Goal: Task Accomplishment & Management: Use online tool/utility

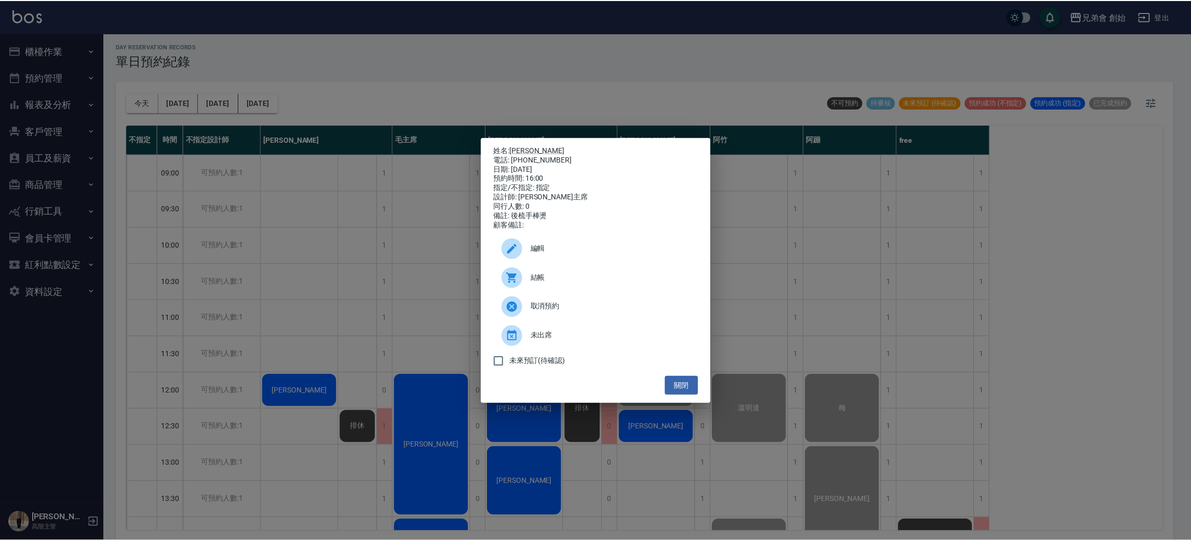
scroll to position [533, 0]
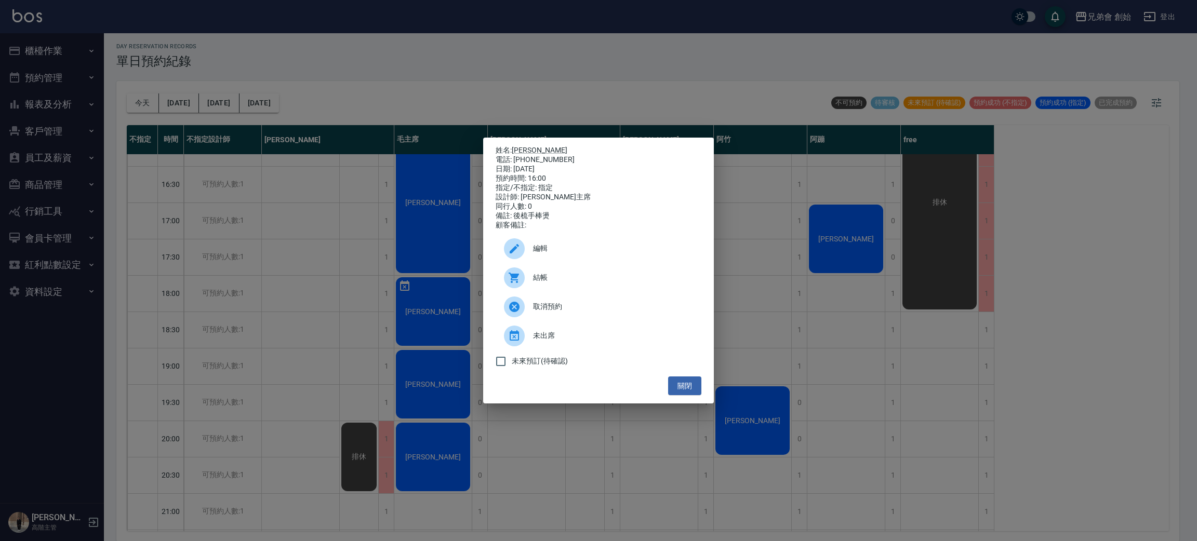
drag, startPoint x: 0, startPoint y: 0, endPoint x: 434, endPoint y: 174, distance: 467.9
click at [434, 174] on div "姓名: [PERSON_NAME] 電話: [PHONE_NUMBER] 日期: [DATE] 預約時間: 16:00 指定/不指定: 指定 設計師: 毛主席…" at bounding box center [598, 270] width 1197 height 541
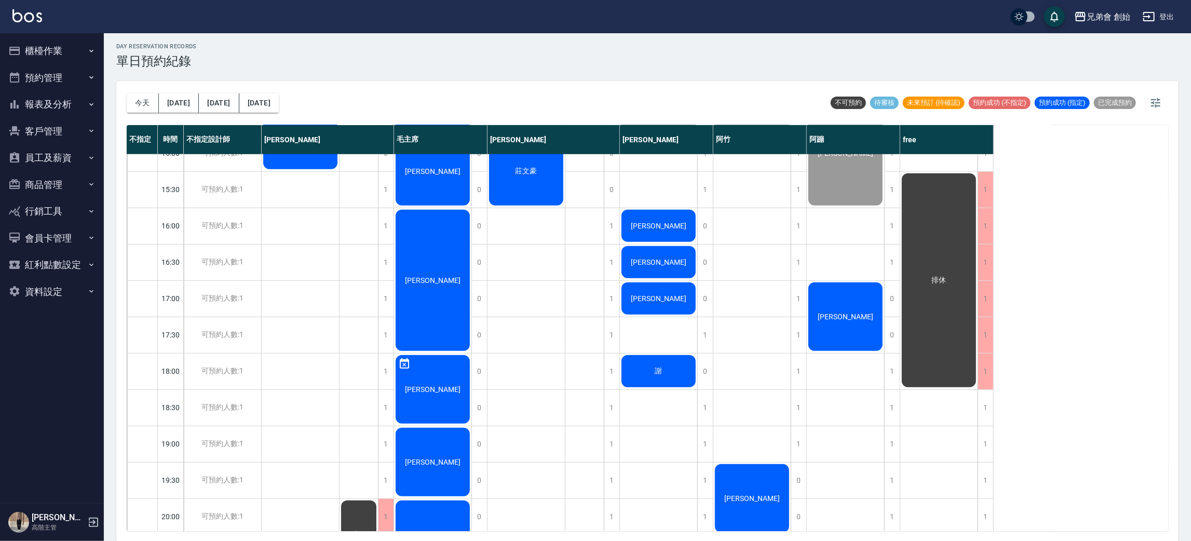
scroll to position [300, 0]
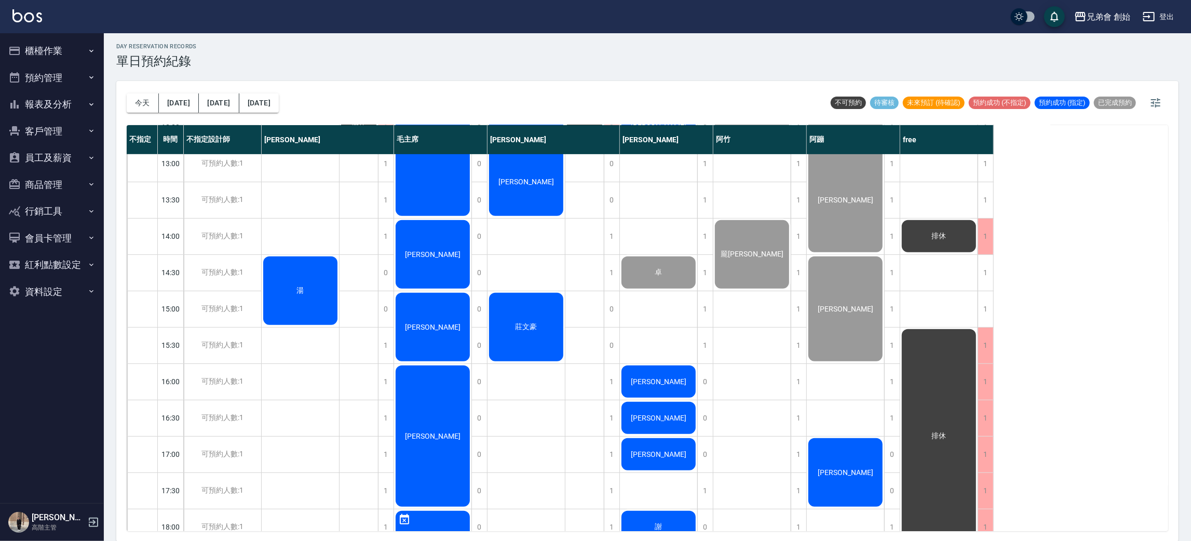
click at [656, 382] on span "[PERSON_NAME]" at bounding box center [659, 382] width 60 height 8
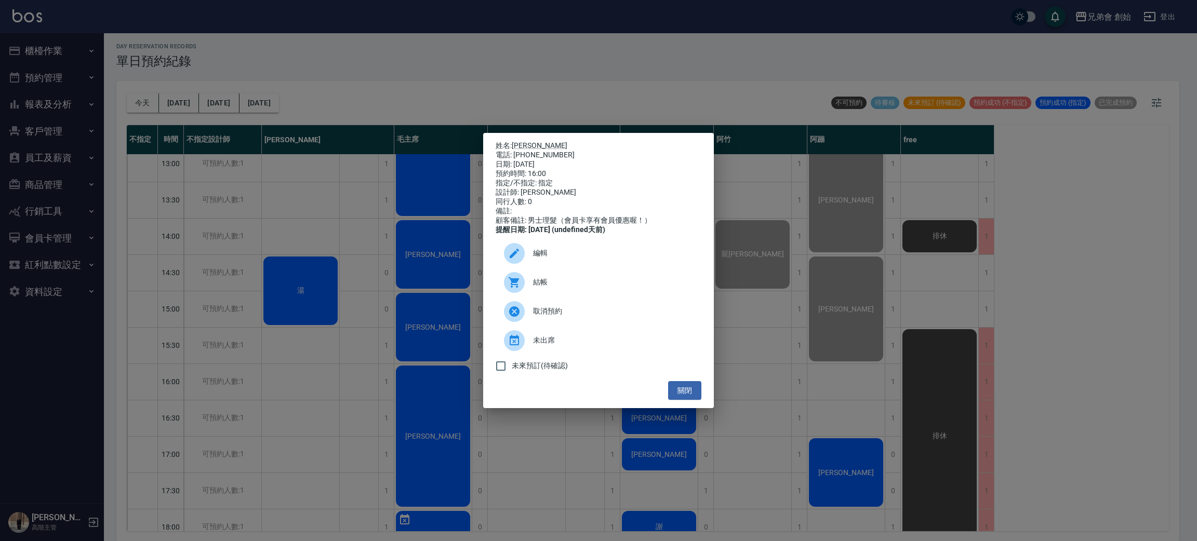
click at [535, 288] on span "結帳" at bounding box center [613, 282] width 160 height 11
drag, startPoint x: 353, startPoint y: 248, endPoint x: 382, endPoint y: 267, distance: 35.1
click at [354, 248] on div "姓名: [PERSON_NAME]: [PHONE_NUMBER] 日期: [DATE] 預約時間: 16:00 指定/不指定: 指定 設計師: [PERSO…" at bounding box center [598, 270] width 1197 height 541
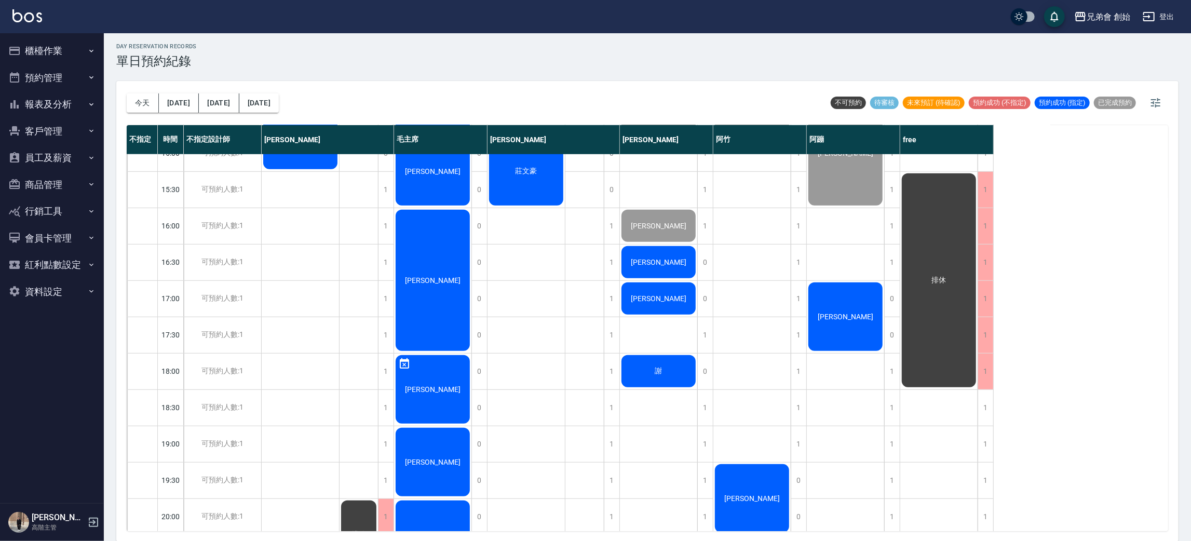
scroll to position [611, 0]
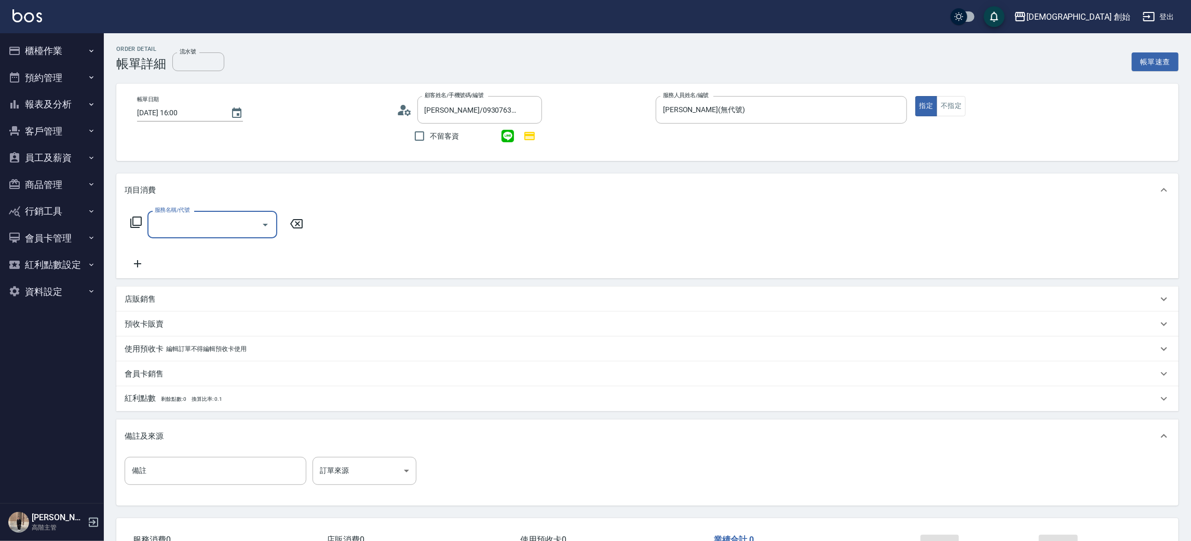
click at [194, 221] on input "服務名稱/代號" at bounding box center [204, 225] width 105 height 18
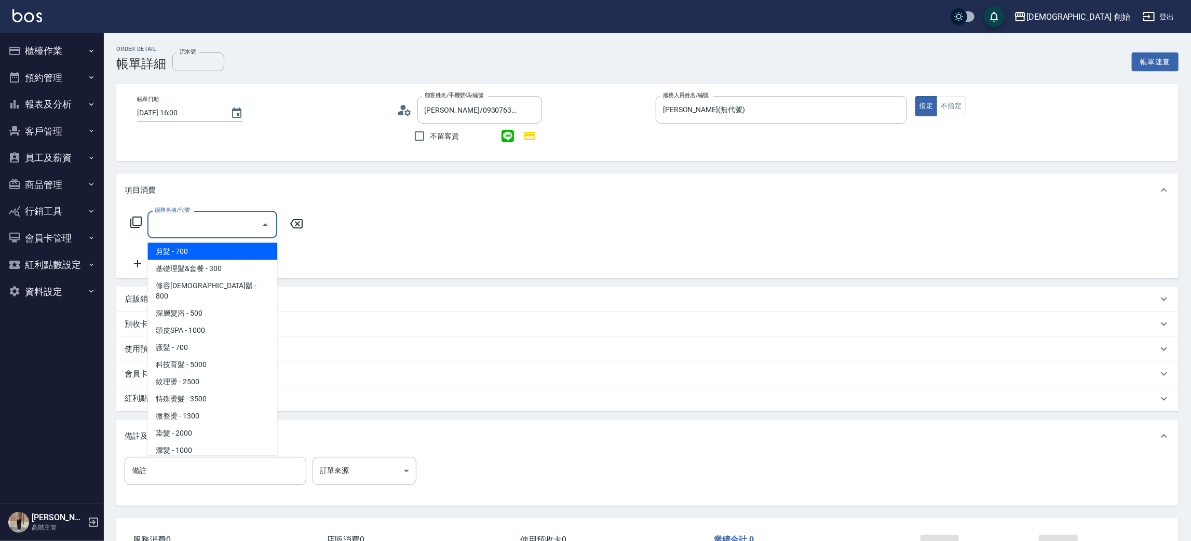
click at [189, 251] on span "剪髮 - 700" at bounding box center [212, 251] width 130 height 17
type input "剪髮(A01)"
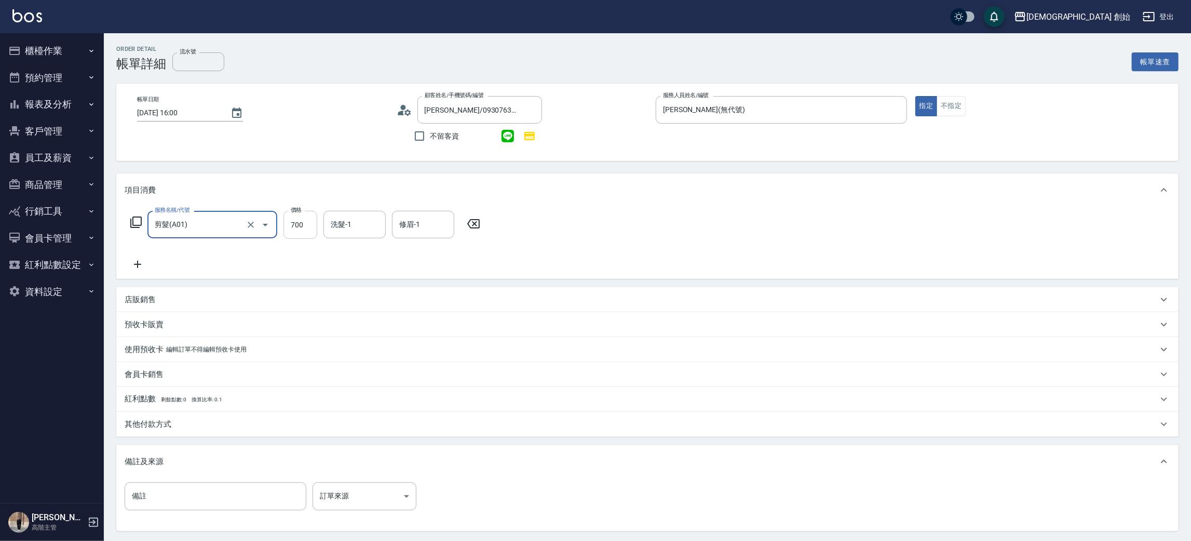
click at [310, 224] on input "700" at bounding box center [301, 225] width 34 height 28
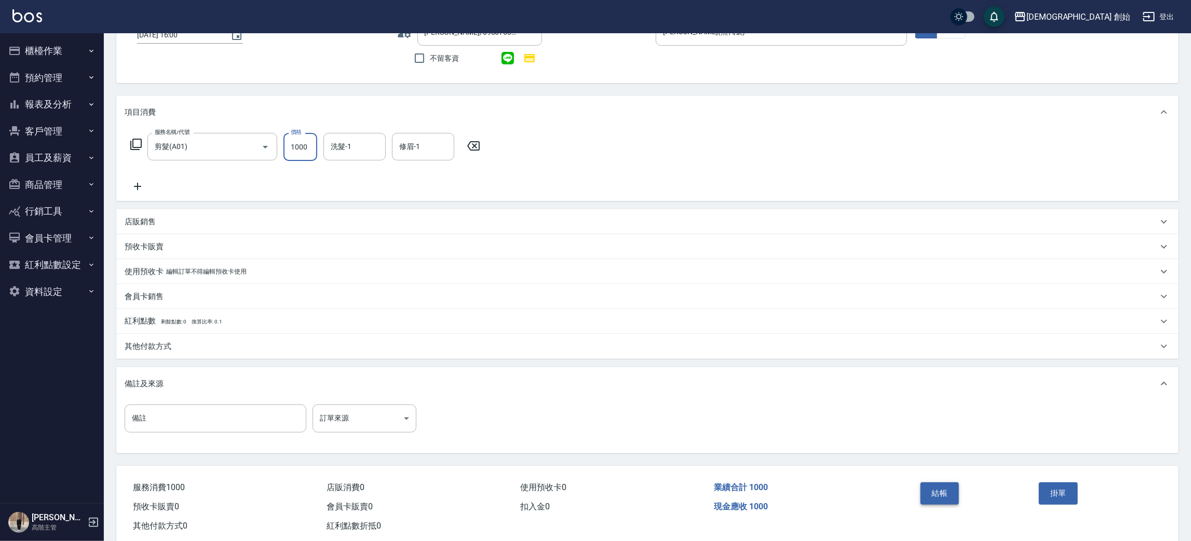
type input "1000"
click at [943, 501] on button "結帳" at bounding box center [940, 493] width 39 height 22
